Goal: Task Accomplishment & Management: Use online tool/utility

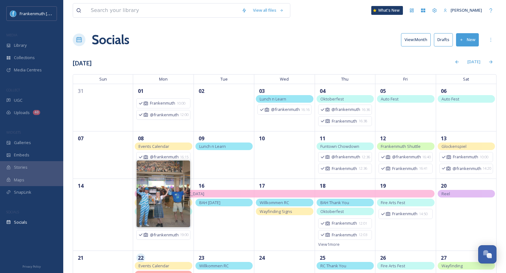
scroll to position [86, 0]
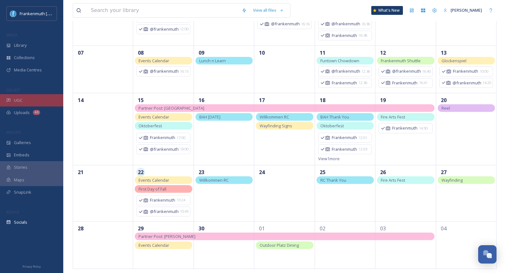
click at [44, 103] on div "UGC" at bounding box center [31, 100] width 63 height 12
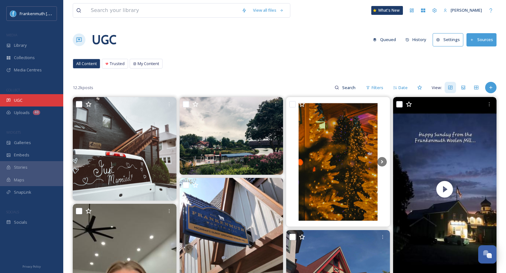
click at [33, 98] on div "UGC" at bounding box center [31, 100] width 63 height 12
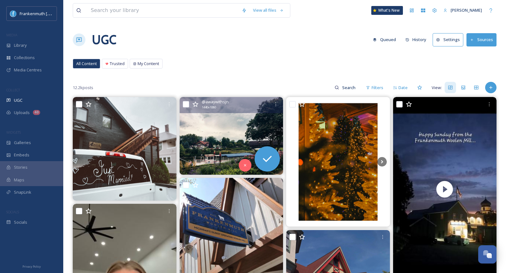
click at [230, 126] on img at bounding box center [232, 136] width 104 height 78
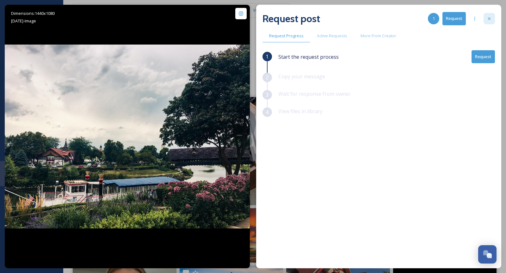
click at [486, 21] on div at bounding box center [488, 18] width 11 height 11
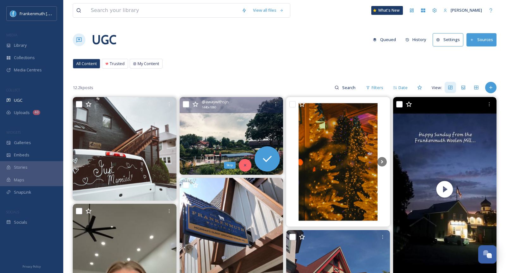
click at [244, 166] on icon at bounding box center [245, 165] width 4 height 4
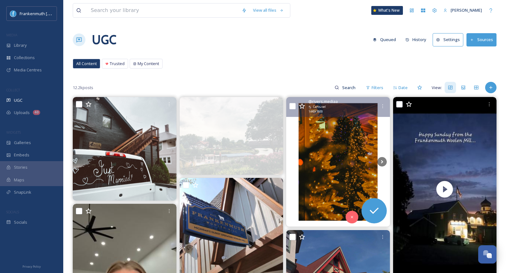
click at [383, 156] on img at bounding box center [338, 161] width 104 height 129
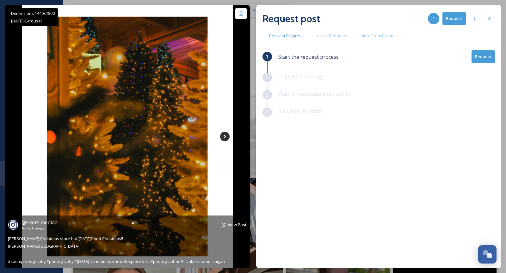
click at [226, 138] on icon at bounding box center [224, 136] width 9 height 9
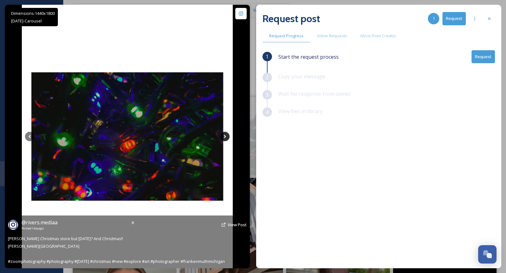
click at [226, 138] on icon at bounding box center [224, 136] width 9 height 9
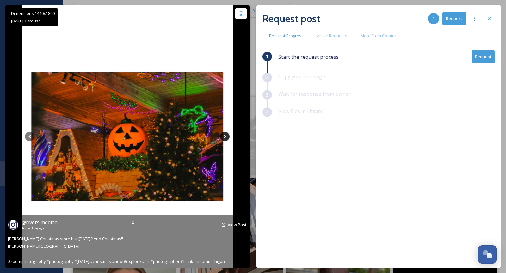
click at [226, 138] on icon at bounding box center [224, 136] width 9 height 9
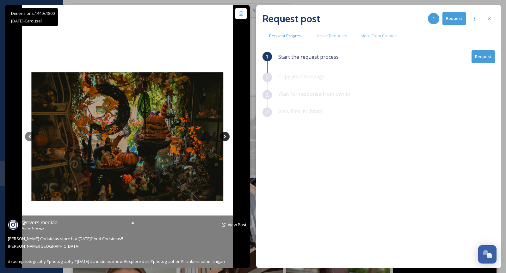
click at [226, 138] on icon at bounding box center [224, 136] width 9 height 9
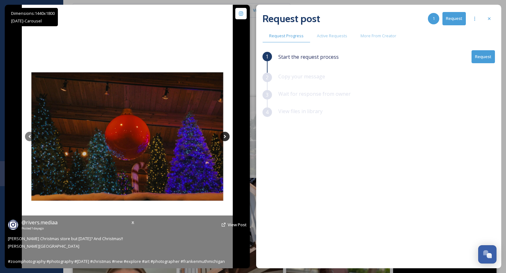
click at [226, 138] on icon at bounding box center [224, 136] width 9 height 9
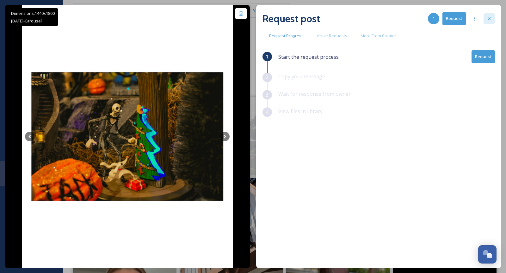
click at [493, 20] on div at bounding box center [488, 18] width 11 height 11
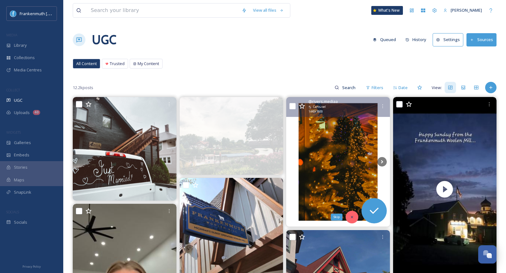
click at [356, 218] on div "Skip" at bounding box center [352, 217] width 13 height 13
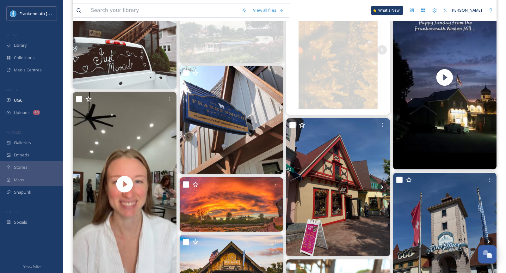
scroll to position [114, 0]
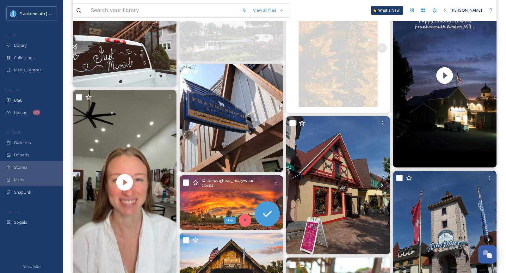
click at [244, 224] on div "Skip" at bounding box center [245, 220] width 13 height 13
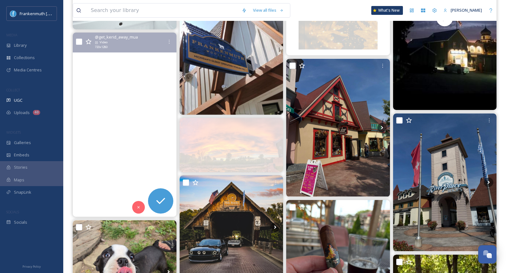
scroll to position [173, 0]
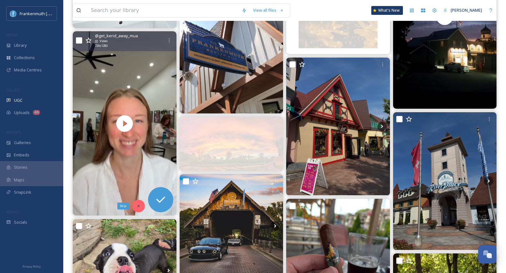
click at [141, 204] on div "Skip" at bounding box center [138, 206] width 13 height 13
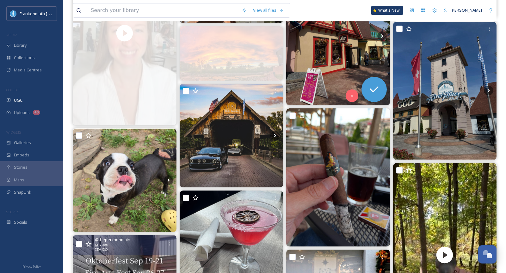
scroll to position [286, 0]
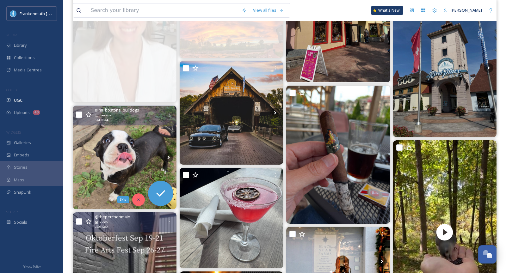
click at [138, 201] on icon at bounding box center [138, 200] width 4 height 4
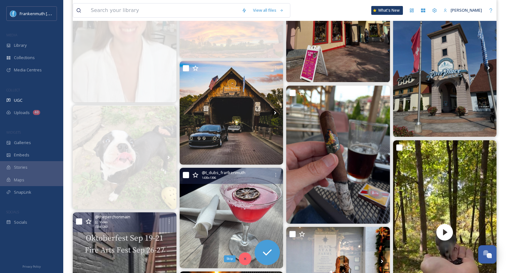
click at [244, 260] on icon at bounding box center [245, 259] width 4 height 4
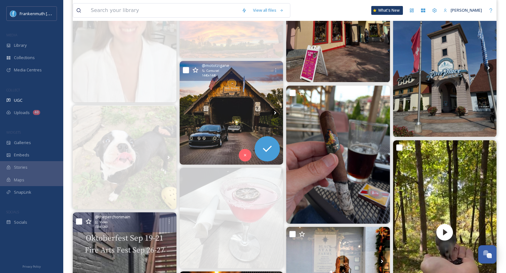
click at [245, 126] on img at bounding box center [232, 113] width 104 height 104
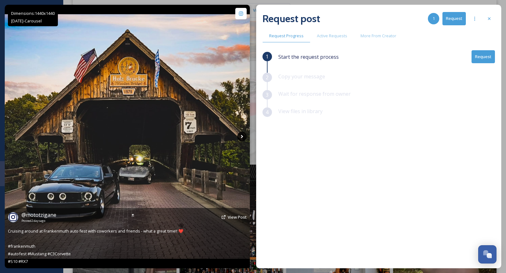
click at [241, 133] on icon at bounding box center [241, 136] width 9 height 9
click at [241, 136] on icon at bounding box center [242, 136] width 2 height 3
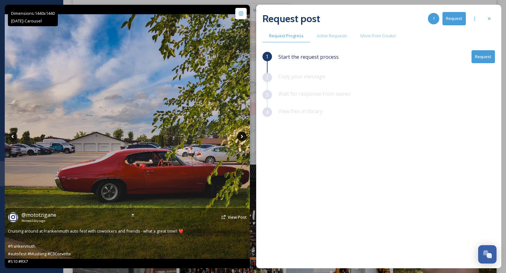
click at [241, 136] on icon at bounding box center [242, 136] width 2 height 3
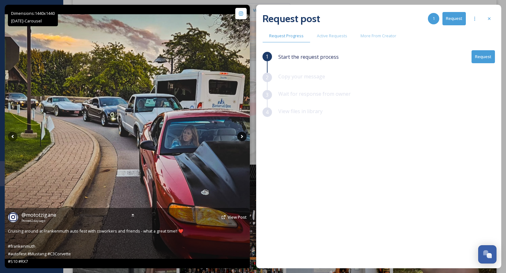
click at [241, 136] on icon at bounding box center [242, 136] width 2 height 3
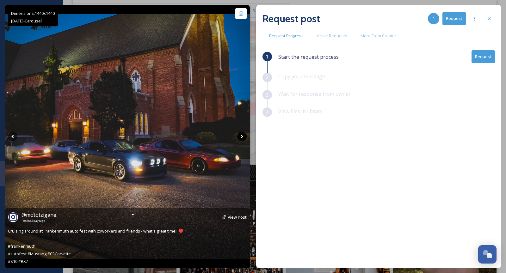
click at [241, 136] on icon at bounding box center [242, 136] width 2 height 3
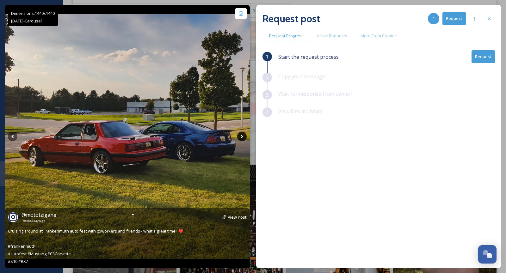
click at [241, 136] on icon at bounding box center [242, 136] width 2 height 3
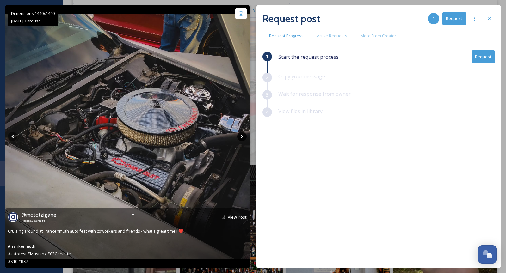
click at [241, 136] on icon at bounding box center [242, 136] width 2 height 3
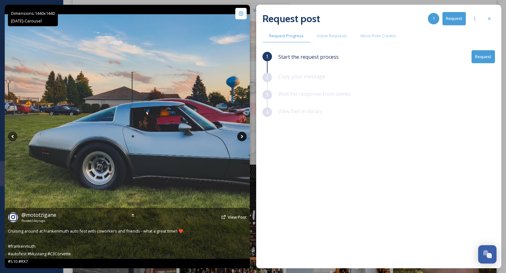
click at [241, 136] on icon at bounding box center [242, 136] width 2 height 3
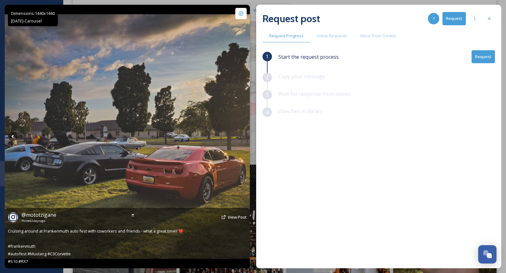
click at [241, 136] on icon at bounding box center [242, 136] width 2 height 3
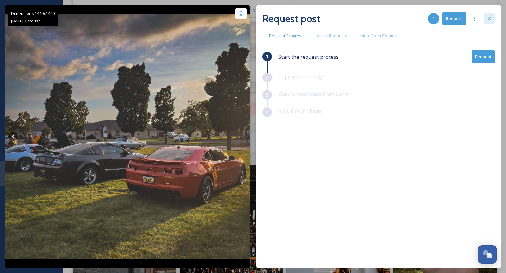
click at [487, 18] on icon at bounding box center [489, 18] width 5 height 5
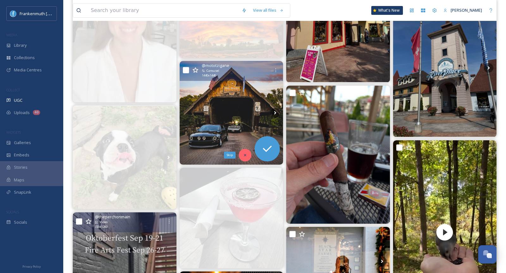
click at [247, 156] on div "Skip" at bounding box center [245, 155] width 13 height 13
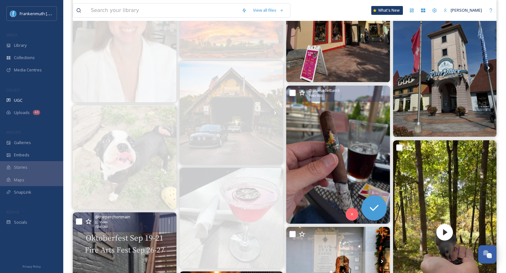
click at [354, 137] on img at bounding box center [338, 155] width 104 height 138
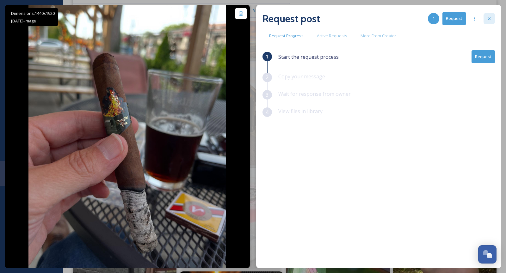
click at [487, 22] on div at bounding box center [488, 18] width 11 height 11
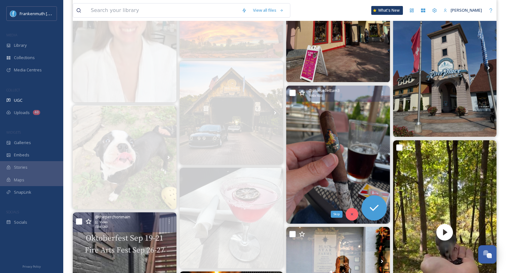
click at [351, 214] on icon at bounding box center [352, 214] width 2 height 2
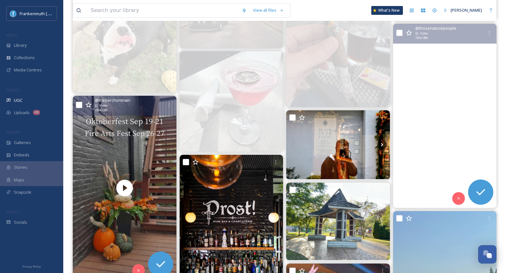
scroll to position [403, 0]
click at [470, 107] on video "It felt like a gift beyond words. The honor of their trust. To stand in the qui…" at bounding box center [445, 115] width 104 height 184
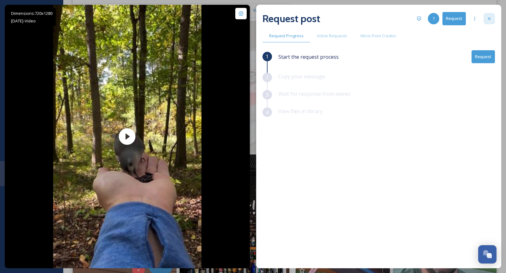
click at [488, 15] on div at bounding box center [488, 18] width 11 height 11
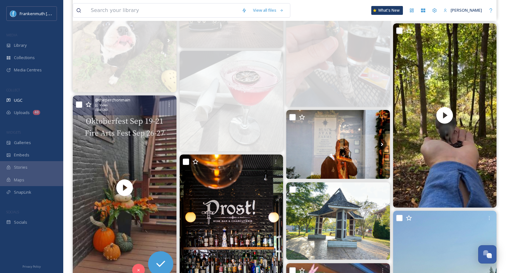
click at [344, 6] on div "View all files What's New [PERSON_NAME]" at bounding box center [285, 10] width 424 height 21
click at [344, 4] on div "View all files What's New [PERSON_NAME]" at bounding box center [285, 10] width 424 height 21
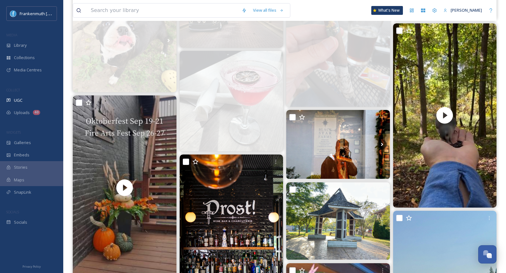
click at [15, 230] on div at bounding box center [31, 244] width 63 height 31
click at [20, 225] on span "Socials" at bounding box center [20, 222] width 13 height 6
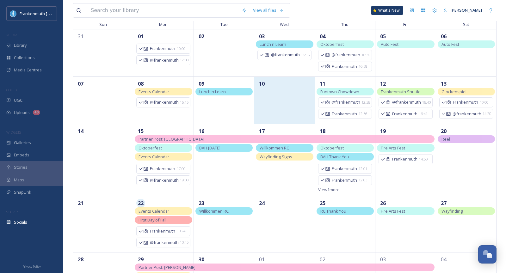
scroll to position [86, 0]
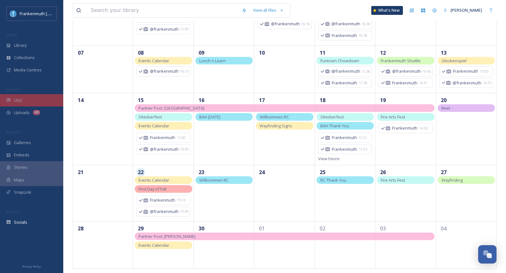
click at [32, 101] on div "UGC" at bounding box center [31, 100] width 63 height 12
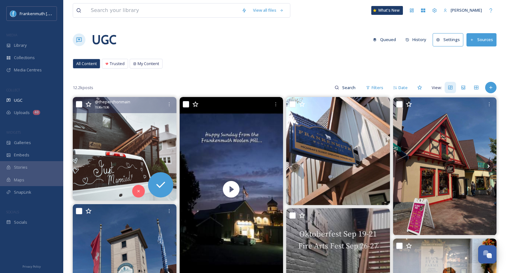
click at [128, 166] on img at bounding box center [125, 149] width 104 height 104
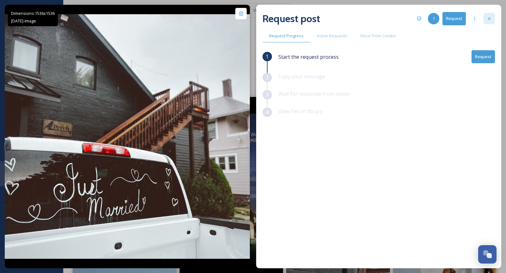
click at [490, 21] on icon at bounding box center [489, 18] width 5 height 5
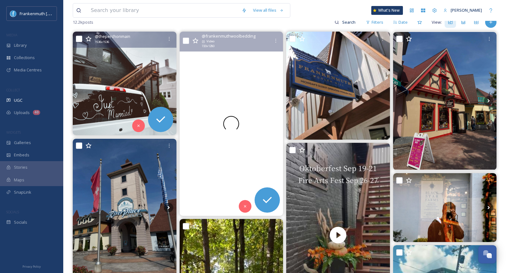
scroll to position [66, 0]
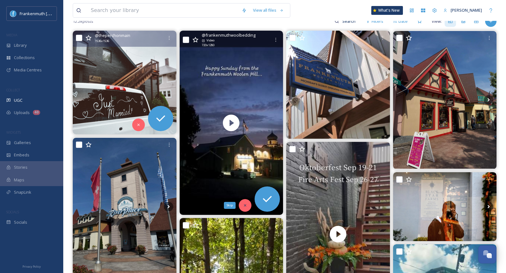
click at [245, 205] on icon at bounding box center [245, 205] width 4 height 4
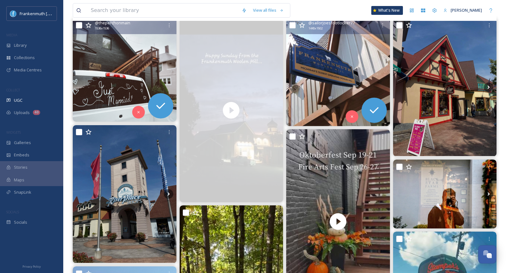
scroll to position [74, 0]
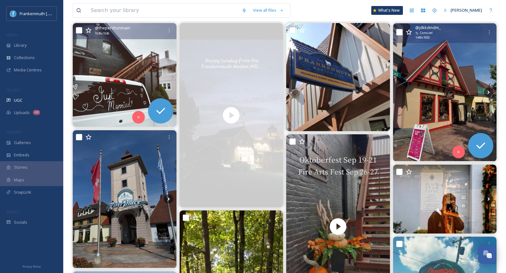
click at [415, 83] on img at bounding box center [445, 92] width 104 height 138
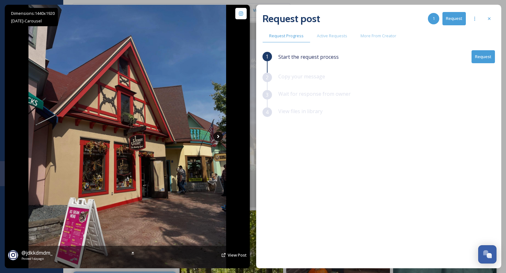
click at [215, 137] on icon at bounding box center [217, 136] width 9 height 9
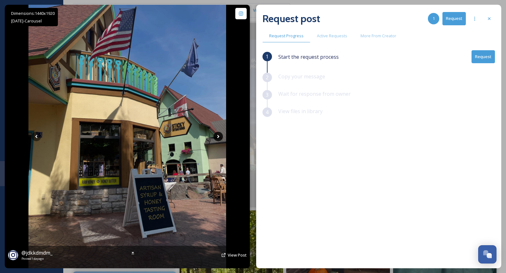
click at [215, 137] on icon at bounding box center [217, 136] width 9 height 9
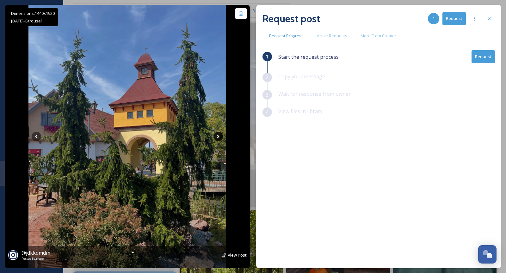
click at [215, 137] on icon at bounding box center [217, 136] width 9 height 9
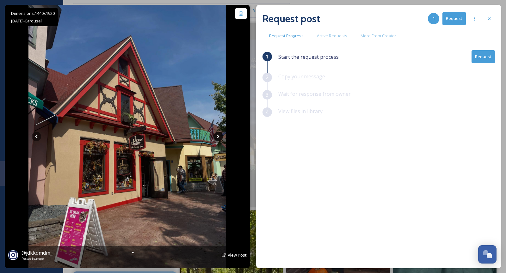
click at [215, 137] on icon at bounding box center [217, 136] width 9 height 9
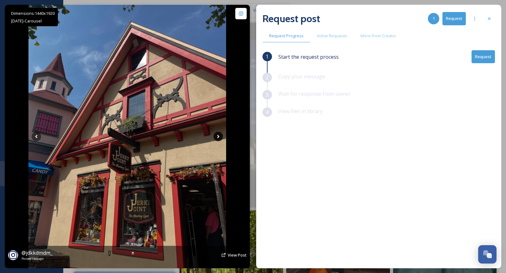
click at [215, 137] on icon at bounding box center [217, 136] width 9 height 9
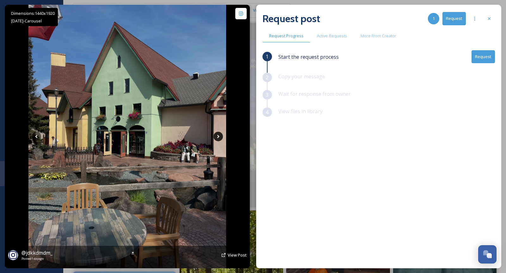
click at [215, 137] on icon at bounding box center [217, 136] width 9 height 9
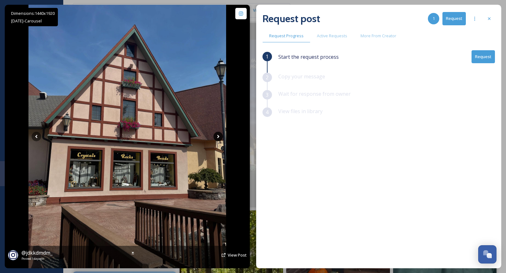
click at [218, 137] on icon at bounding box center [218, 136] width 2 height 3
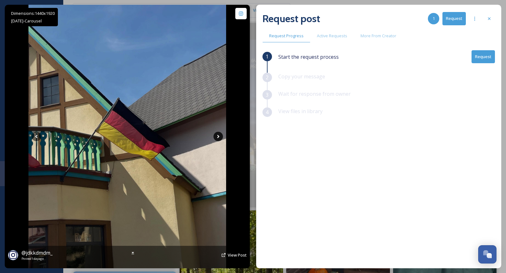
click at [218, 137] on icon at bounding box center [218, 136] width 2 height 3
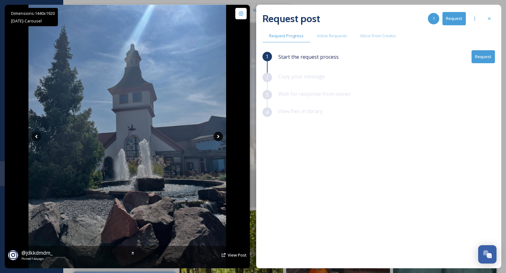
click at [218, 137] on icon at bounding box center [218, 136] width 2 height 3
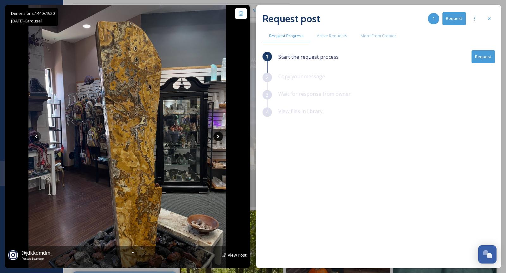
click at [218, 137] on icon at bounding box center [218, 136] width 2 height 3
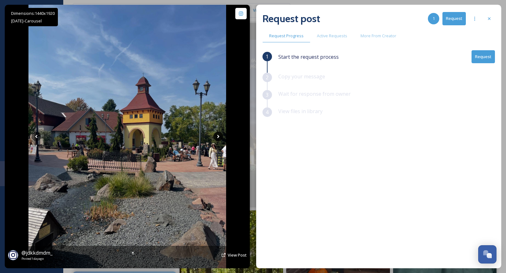
click at [218, 137] on icon at bounding box center [218, 136] width 2 height 3
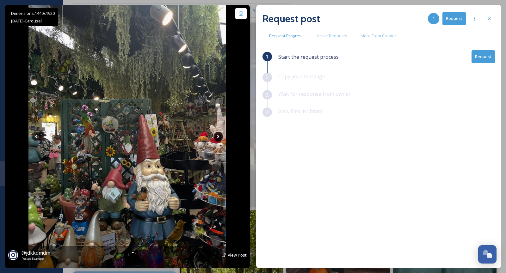
click at [218, 137] on icon at bounding box center [217, 136] width 9 height 9
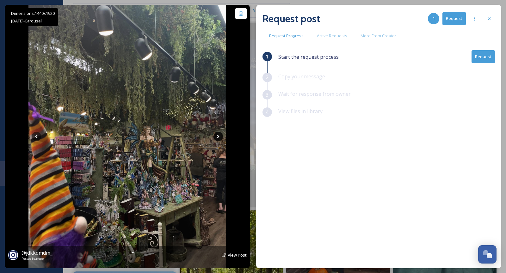
click at [218, 137] on icon at bounding box center [217, 136] width 9 height 9
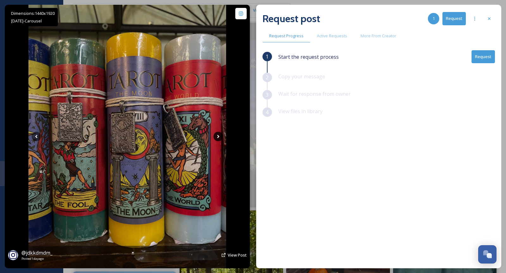
click at [218, 137] on icon at bounding box center [217, 136] width 9 height 9
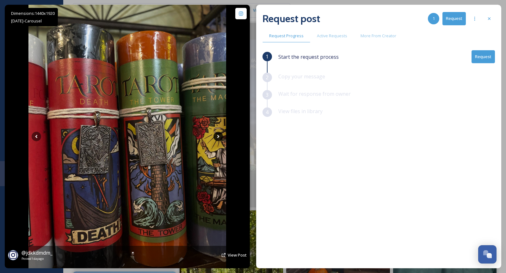
click at [218, 137] on icon at bounding box center [217, 136] width 9 height 9
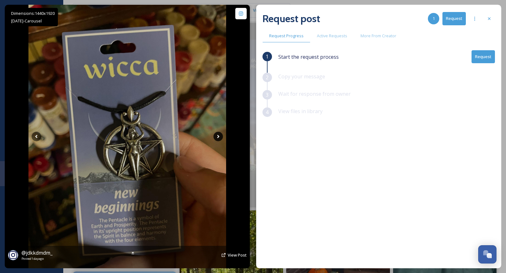
click at [218, 137] on icon at bounding box center [217, 136] width 9 height 9
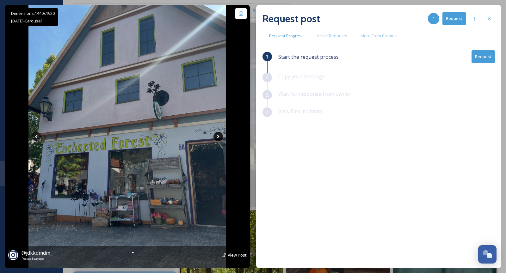
click at [218, 137] on icon at bounding box center [218, 136] width 2 height 3
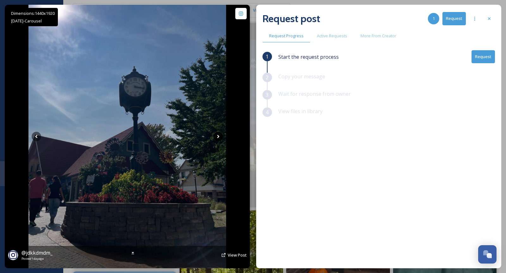
click at [218, 136] on icon at bounding box center [218, 136] width 2 height 3
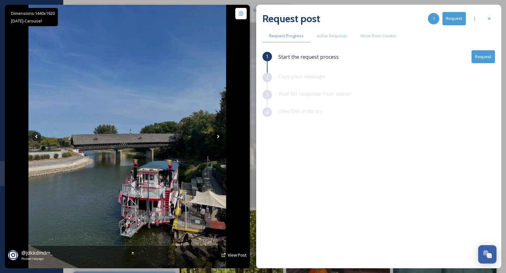
click at [218, 136] on icon at bounding box center [218, 136] width 2 height 3
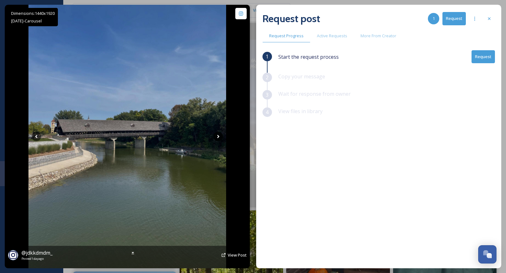
click at [216, 133] on icon at bounding box center [217, 136] width 9 height 9
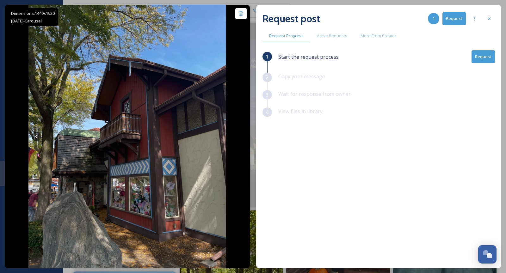
click at [489, 54] on button "Request" at bounding box center [482, 56] width 23 height 13
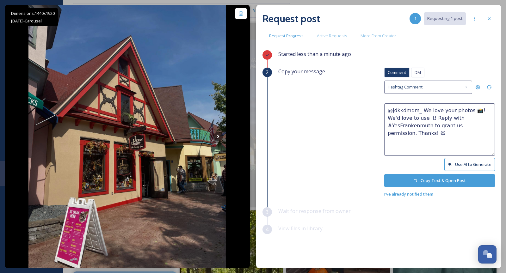
click at [417, 117] on textarea "@jdkkdmdm_ We love your photos 📸! We'd love to use it! Reply with #YesFrankenmu…" at bounding box center [439, 129] width 111 height 52
type textarea "@jdkkdmdm_ We love your photos 📸! We'd love to use them! Reply with #YesFranken…"
click at [447, 181] on button "Copy Text & Open Post" at bounding box center [439, 180] width 111 height 13
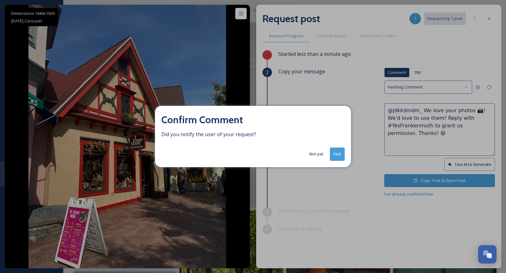
click at [335, 160] on button "Yes!" at bounding box center [337, 154] width 15 height 13
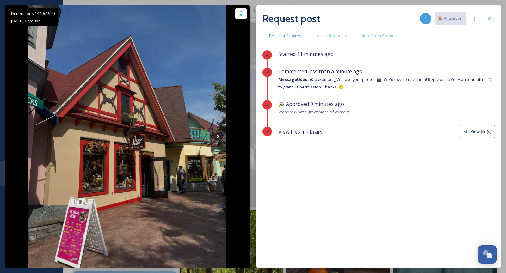
click at [488, 25] on div "Request post 1 🎉 Approved" at bounding box center [378, 18] width 232 height 15
click at [489, 22] on div at bounding box center [488, 18] width 11 height 11
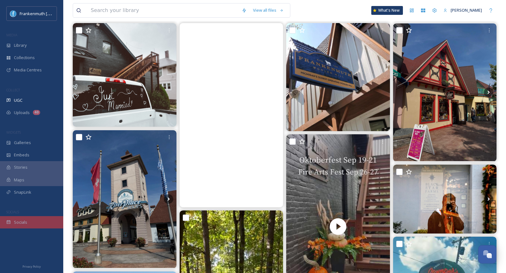
click at [8, 218] on div "Socials" at bounding box center [31, 222] width 63 height 12
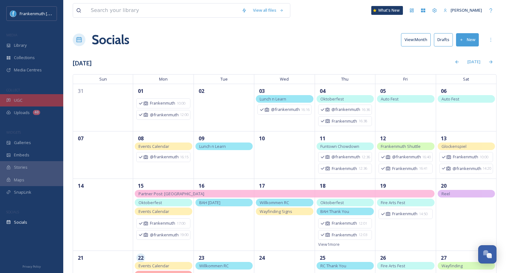
click at [23, 99] on div "UGC" at bounding box center [31, 100] width 63 height 12
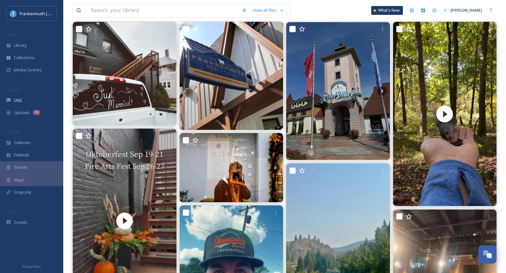
scroll to position [75, 0]
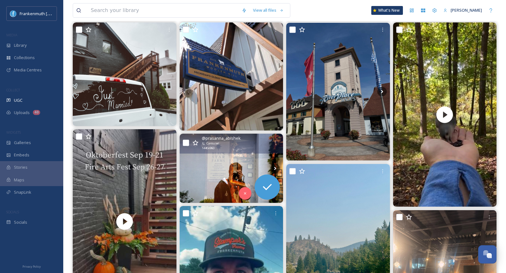
click at [247, 166] on img at bounding box center [232, 168] width 104 height 69
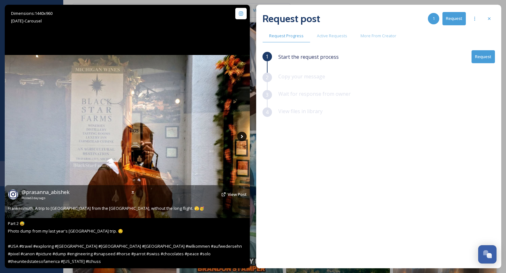
click at [241, 138] on icon at bounding box center [241, 136] width 9 height 9
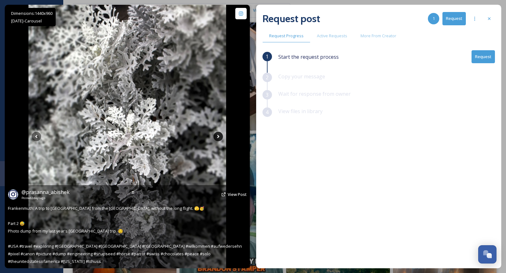
click at [241, 138] on div "Dimensions: 1440 x 960 [DATE] - Carousel @ prasanna_abishek Posted [DATE] View …" at bounding box center [127, 137] width 245 height 264
click at [221, 133] on icon at bounding box center [217, 136] width 9 height 9
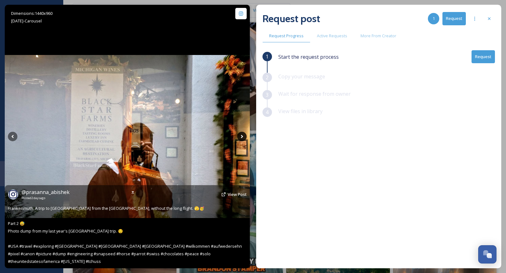
click at [221, 133] on img at bounding box center [127, 136] width 245 height 163
click at [240, 134] on icon at bounding box center [241, 136] width 9 height 9
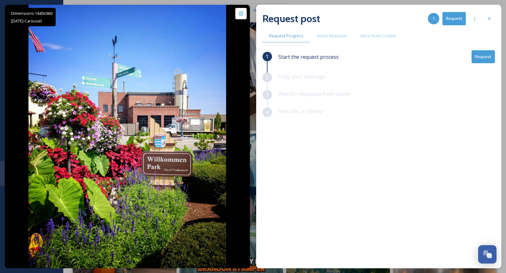
click at [479, 62] on button "Request" at bounding box center [482, 56] width 23 height 13
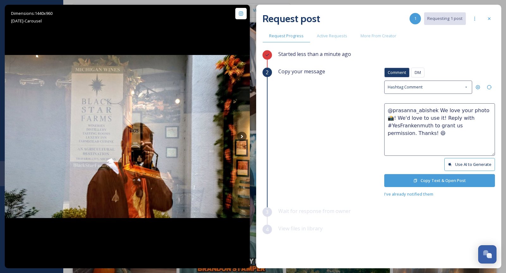
click at [478, 111] on textarea "@prasanna_abishek We love your photo 📸! We'd love to use it! Reply with #YesFra…" at bounding box center [439, 129] width 111 height 52
click at [430, 117] on textarea "@prasanna_abishek We love your photos 📸! We'd love to use it! Reply with #YesFr…" at bounding box center [439, 129] width 111 height 52
type textarea "@prasanna_abishek We love your photos 📸! We'd love to use them! Reply with #Yes…"
click at [443, 179] on button "Copy Text & Open Post" at bounding box center [439, 180] width 111 height 13
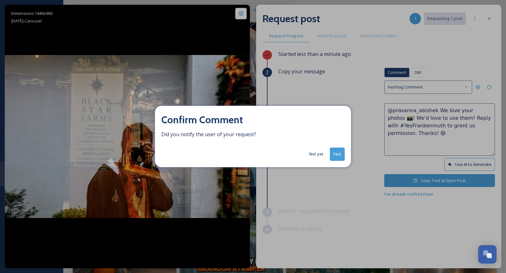
click at [319, 154] on button "Not yet" at bounding box center [316, 154] width 21 height 12
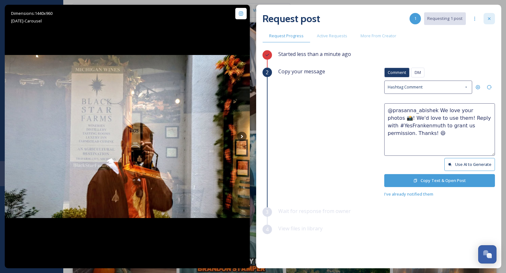
click at [490, 16] on icon at bounding box center [489, 18] width 5 height 5
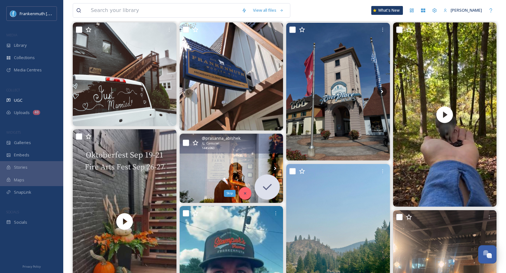
click at [239, 196] on div "Skip" at bounding box center [245, 193] width 13 height 13
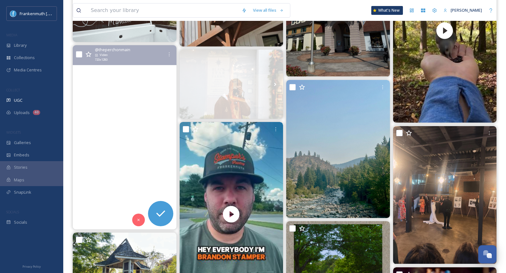
scroll to position [159, 0]
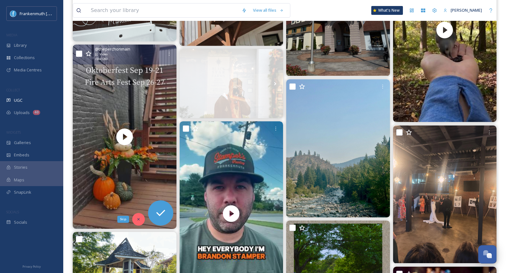
click at [139, 221] on div "Skip" at bounding box center [138, 219] width 13 height 13
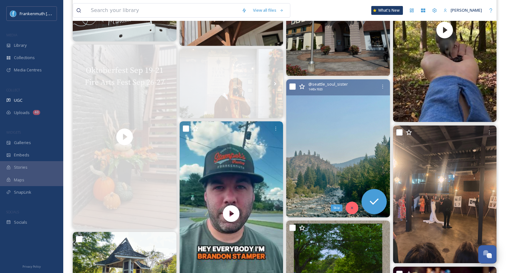
click at [348, 209] on div "Skip" at bounding box center [352, 208] width 13 height 13
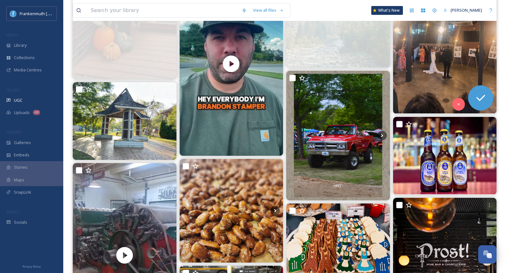
scroll to position [310, 0]
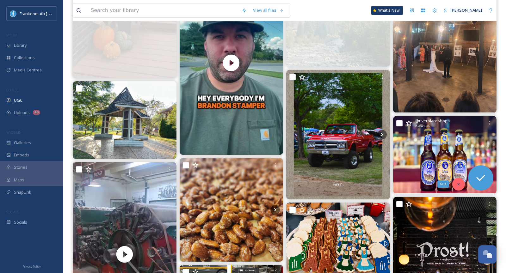
click at [457, 182] on icon at bounding box center [458, 184] width 4 height 4
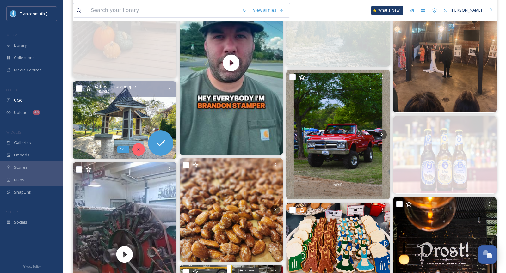
click at [136, 149] on icon at bounding box center [138, 149] width 4 height 4
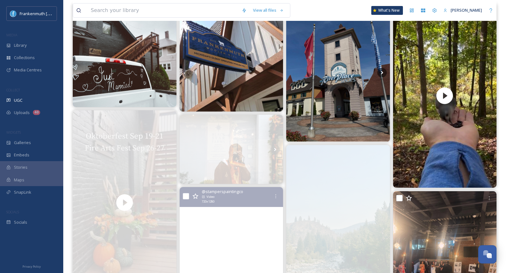
scroll to position [0, 0]
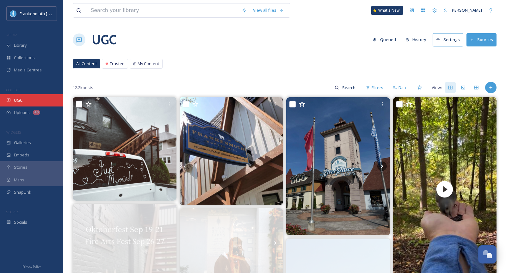
click at [40, 101] on div "UGC" at bounding box center [31, 100] width 63 height 12
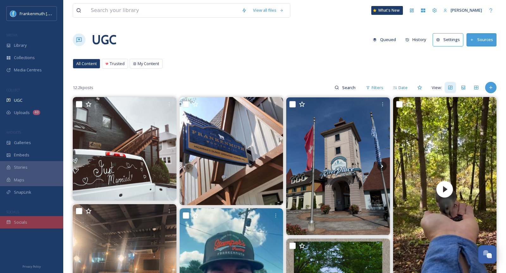
click at [43, 221] on div "Socials" at bounding box center [31, 222] width 63 height 12
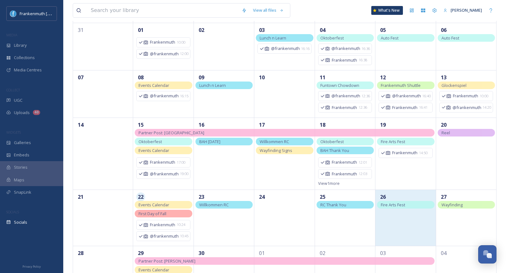
scroll to position [86, 0]
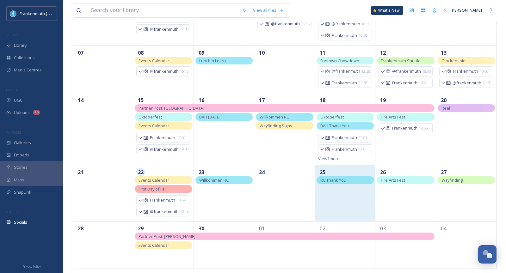
click at [348, 209] on div "25" at bounding box center [345, 193] width 60 height 56
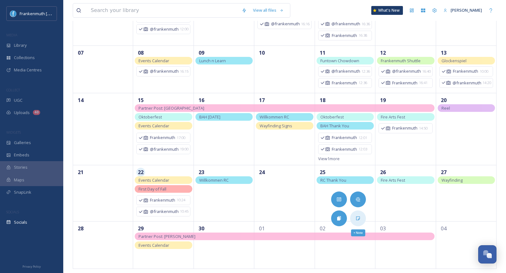
click at [355, 213] on div "+ Note" at bounding box center [358, 219] width 16 height 16
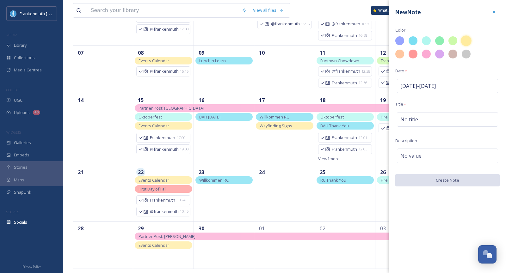
click at [469, 42] on div at bounding box center [466, 40] width 11 height 11
click at [417, 126] on div "New Note Color Date * [DATE] - [DATE] Title * No title Description No value. Cr…" at bounding box center [447, 96] width 117 height 193
click at [417, 123] on div "No title" at bounding box center [447, 119] width 101 height 15
click at [417, 123] on input at bounding box center [447, 119] width 104 height 15
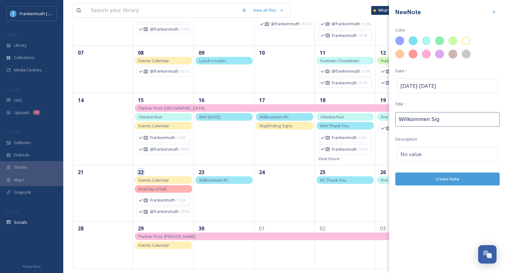
type input "Willkommen Sign"
click at [435, 183] on button "Create Note" at bounding box center [447, 179] width 104 height 13
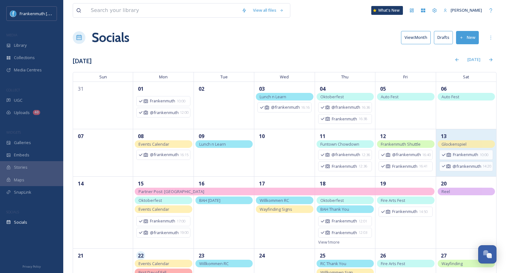
scroll to position [0, 0]
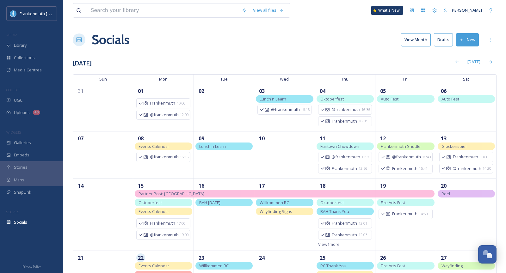
click at [465, 36] on button "New" at bounding box center [467, 39] width 23 height 13
click at [462, 54] on div "Post" at bounding box center [466, 54] width 24 height 12
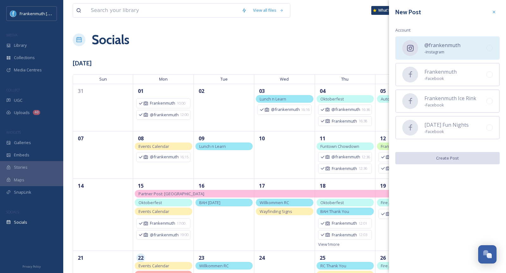
click at [462, 54] on div "@frankenmuth - Instagram" at bounding box center [447, 47] width 104 height 23
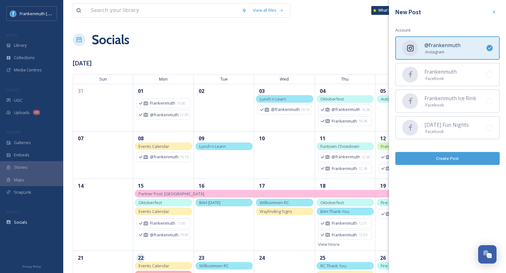
click at [463, 155] on button "Create Post" at bounding box center [447, 158] width 104 height 13
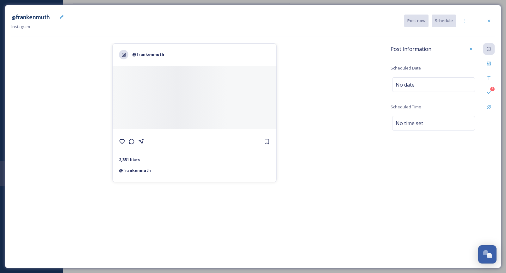
click at [490, 70] on div "3" at bounding box center [487, 151] width 15 height 216
click at [489, 67] on div "Files" at bounding box center [488, 63] width 11 height 11
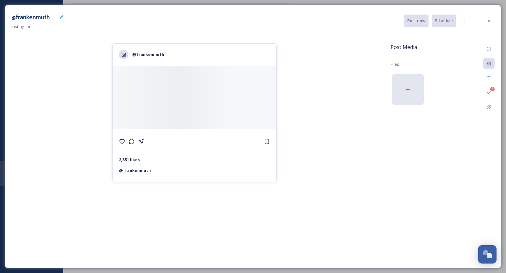
click at [403, 101] on div at bounding box center [408, 90] width 32 height 32
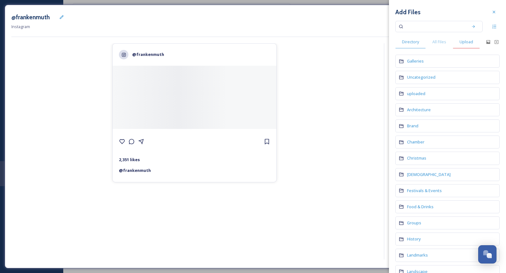
click at [466, 46] on div "Upload" at bounding box center [466, 41] width 27 height 13
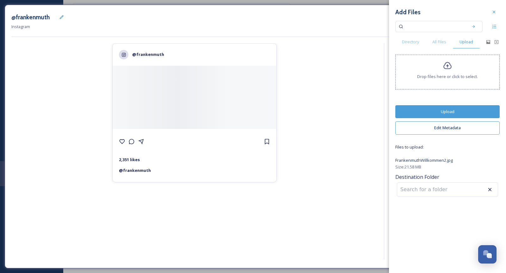
click at [462, 104] on div "Add Files Directory All Files Upload Drop files here or click to select. Upload…" at bounding box center [447, 102] width 117 height 205
click at [463, 107] on button "Upload" at bounding box center [447, 111] width 104 height 13
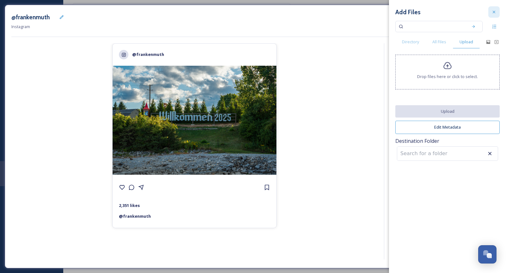
click at [499, 10] on div at bounding box center [493, 11] width 11 height 11
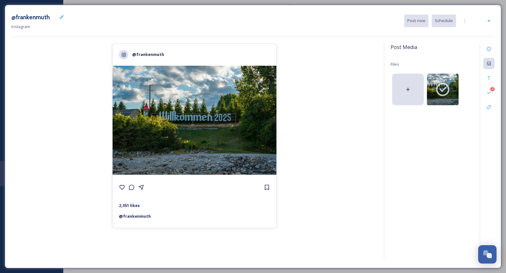
click at [344, 148] on div "@frankenmuth 2,351 likes @ [PERSON_NAME]" at bounding box center [194, 152] width 366 height 218
click at [489, 88] on div "3" at bounding box center [488, 92] width 11 height 11
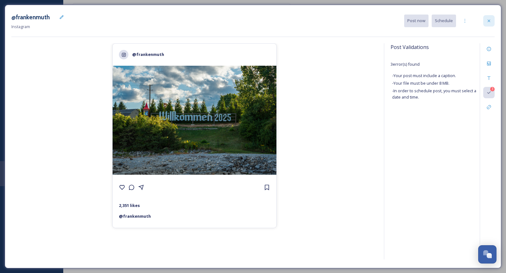
click at [493, 24] on div at bounding box center [488, 20] width 11 height 11
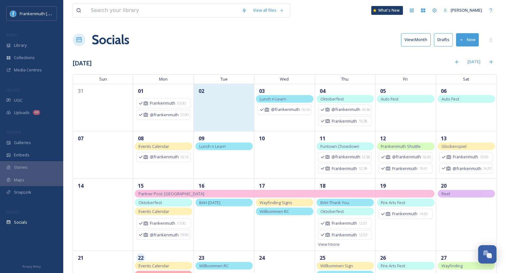
scroll to position [86, 0]
